Goal: Task Accomplishment & Management: Manage account settings

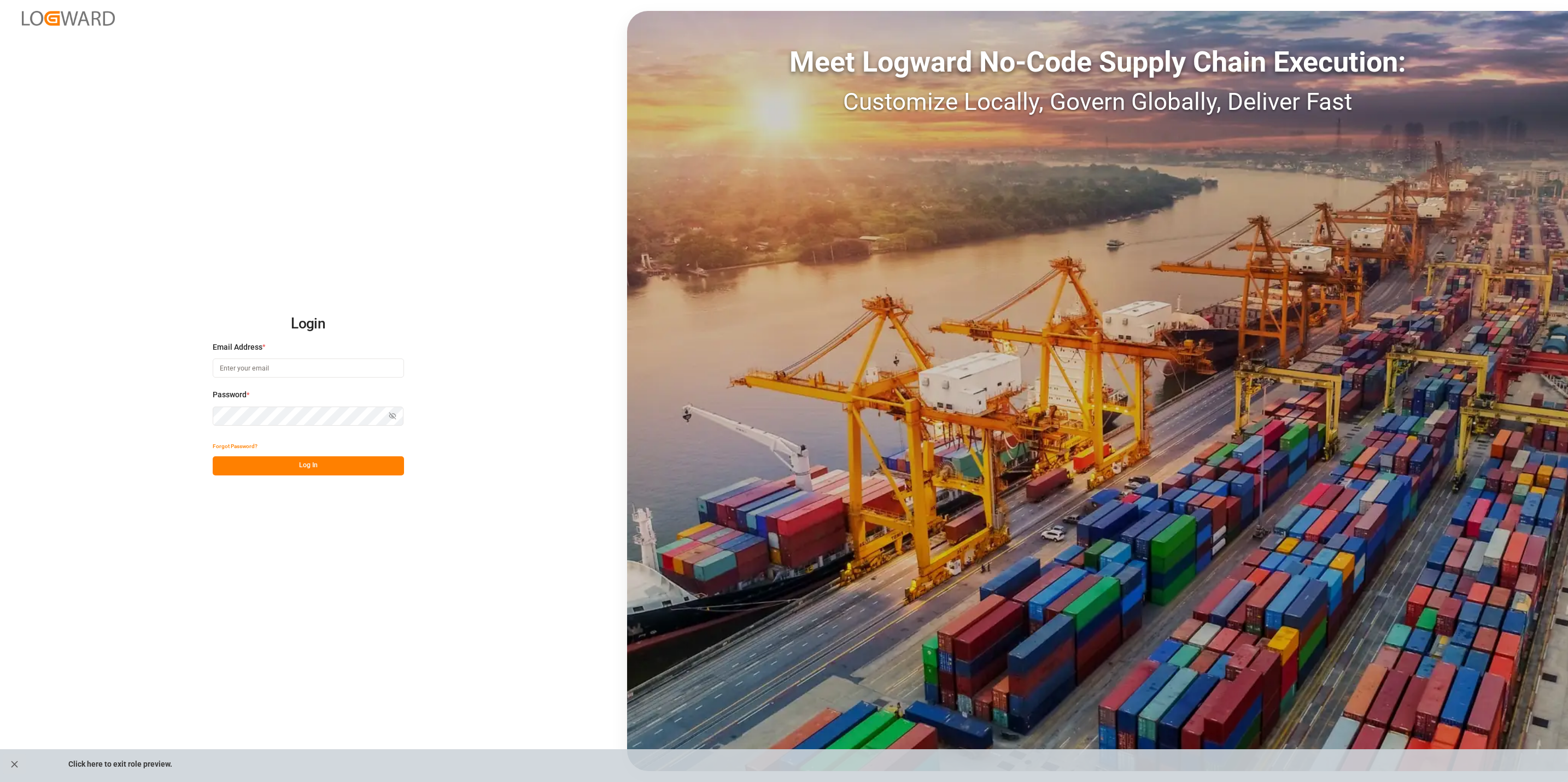
click at [286, 365] on input at bounding box center [308, 368] width 191 height 19
type input "a.goh@lodec.group"
drag, startPoint x: 291, startPoint y: 369, endPoint x: 117, endPoint y: 362, distance: 174.1
click at [117, 362] on div "Login Email Address * a.goh@lodec.group Password * Show password Password is re…" at bounding box center [784, 391] width 1568 height 782
click at [289, 368] on input at bounding box center [308, 368] width 191 height 19
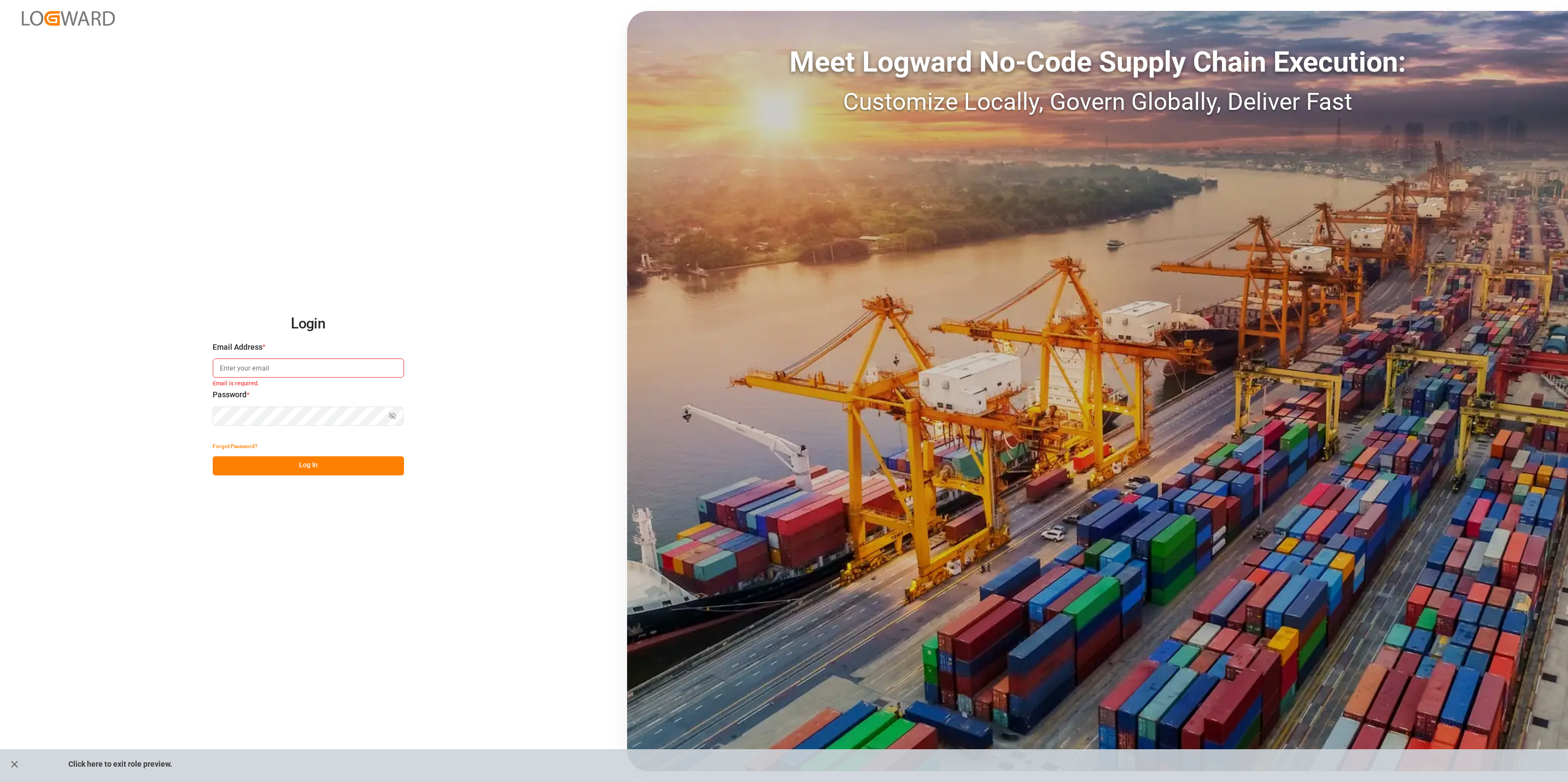
type input "a.goh@lodec.asia"
click at [305, 458] on button "Log In" at bounding box center [308, 467] width 191 height 19
